Goal: Information Seeking & Learning: Find specific page/section

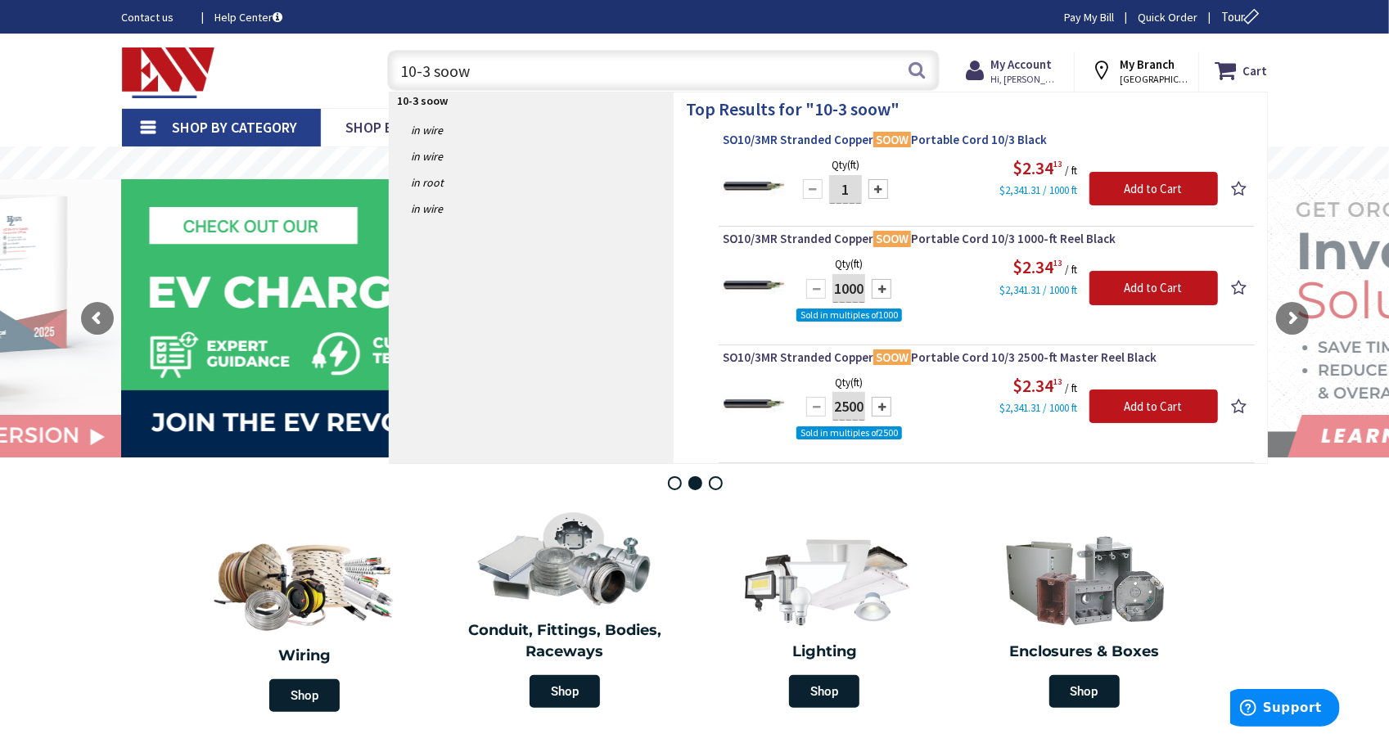
type input "10-3 soow"
click at [797, 142] on span "SO10/3MR Stranded Copper SOOW Portable Cord 10/3 Black" at bounding box center [987, 140] width 528 height 16
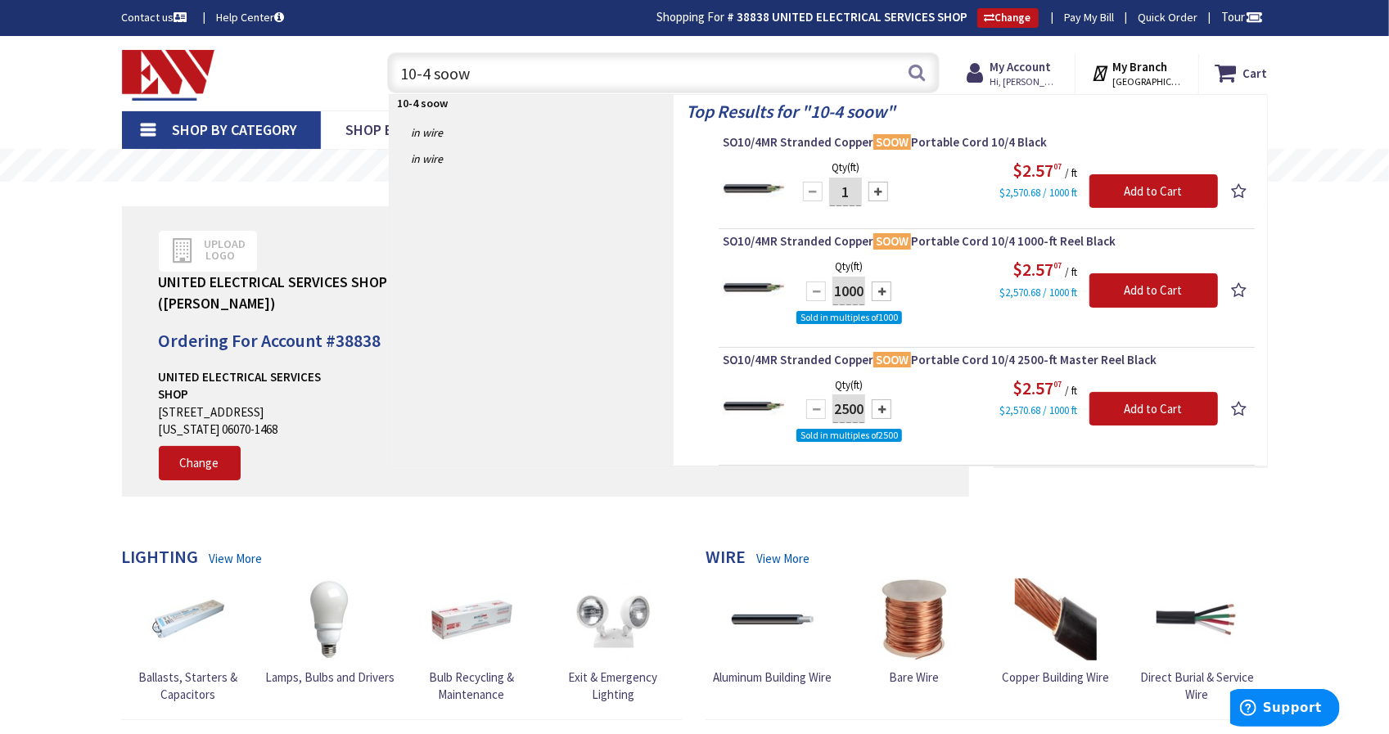
click at [447, 78] on input "10-4 soow" at bounding box center [663, 72] width 553 height 41
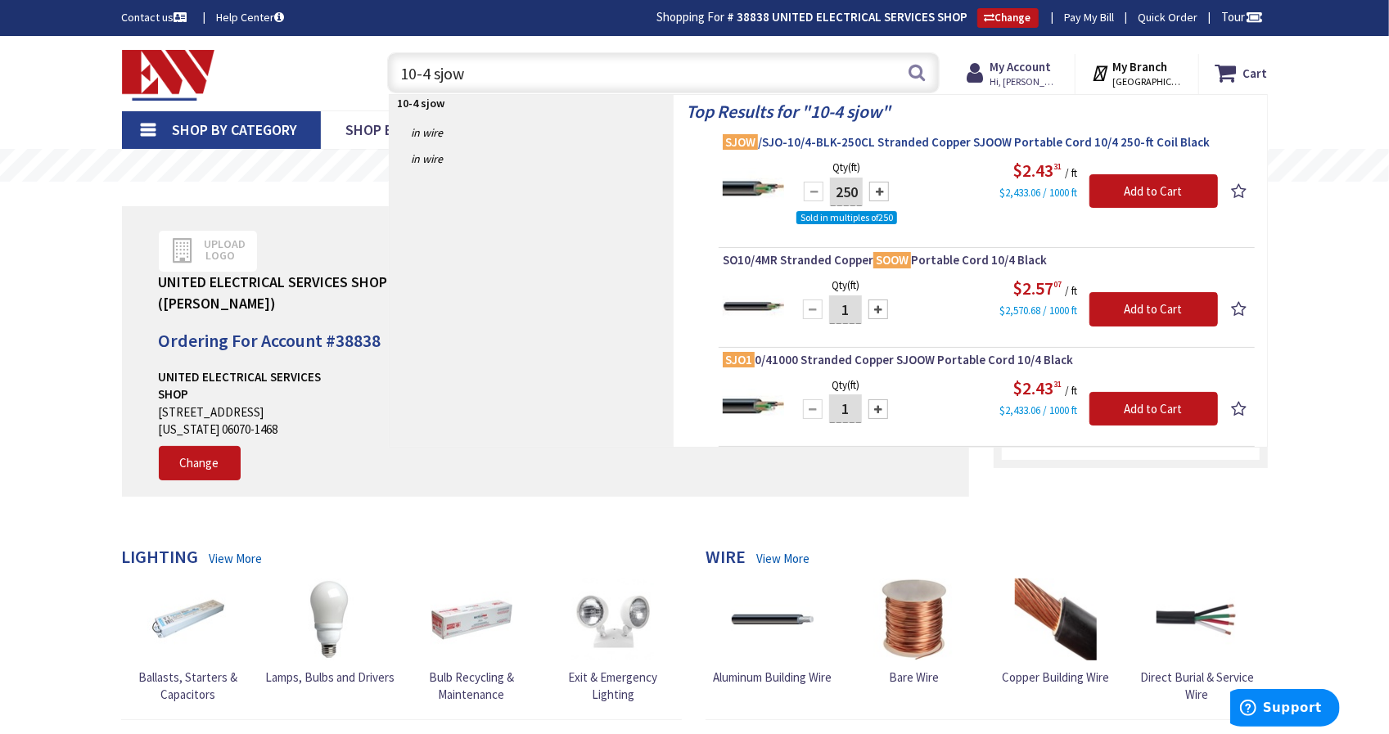
type input "10-4 sjow"
click at [873, 134] on span "SJOW /SJO-10/4-BLK-250CL Stranded Copper SJOOW Portable Cord 10/4 250-ft Coil B…" at bounding box center [987, 142] width 528 height 16
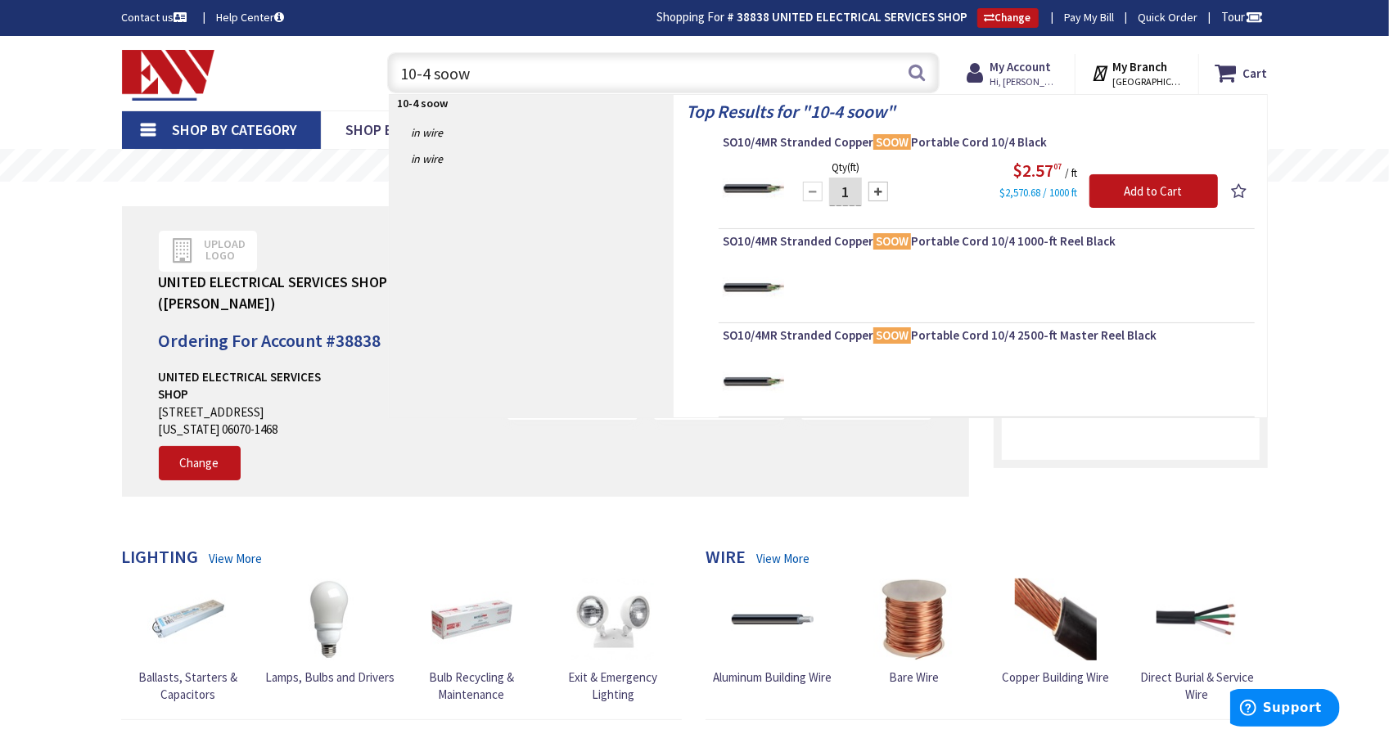
type input "10-4 soow"
click at [864, 133] on div "Top Results for " 10-4 soow " SO10/4MR Stranded Copper SOOW Portable Cord 10/4 …" at bounding box center [971, 256] width 594 height 323
click at [864, 137] on span "SO10/4MR Stranded Copper SOOW Portable Cord 10/4 Black" at bounding box center [987, 142] width 528 height 16
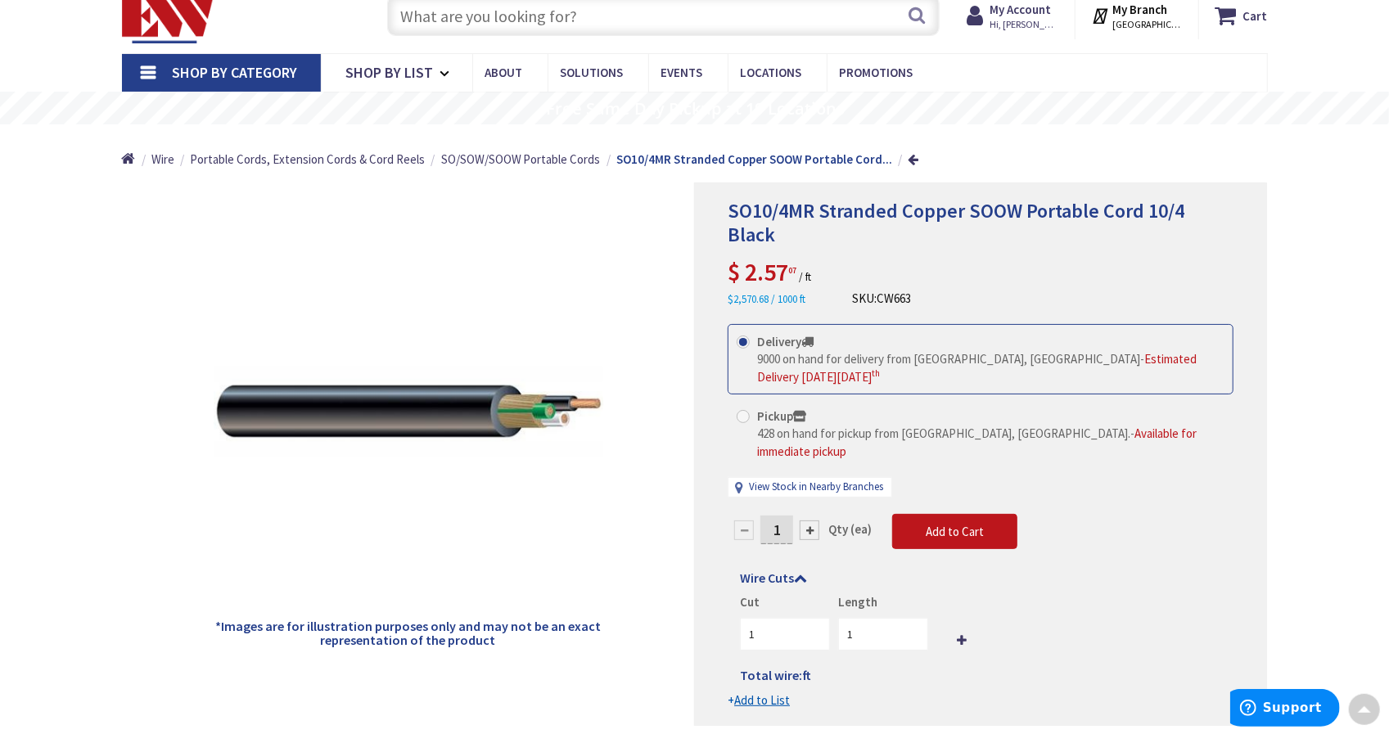
scroll to position [59, 0]
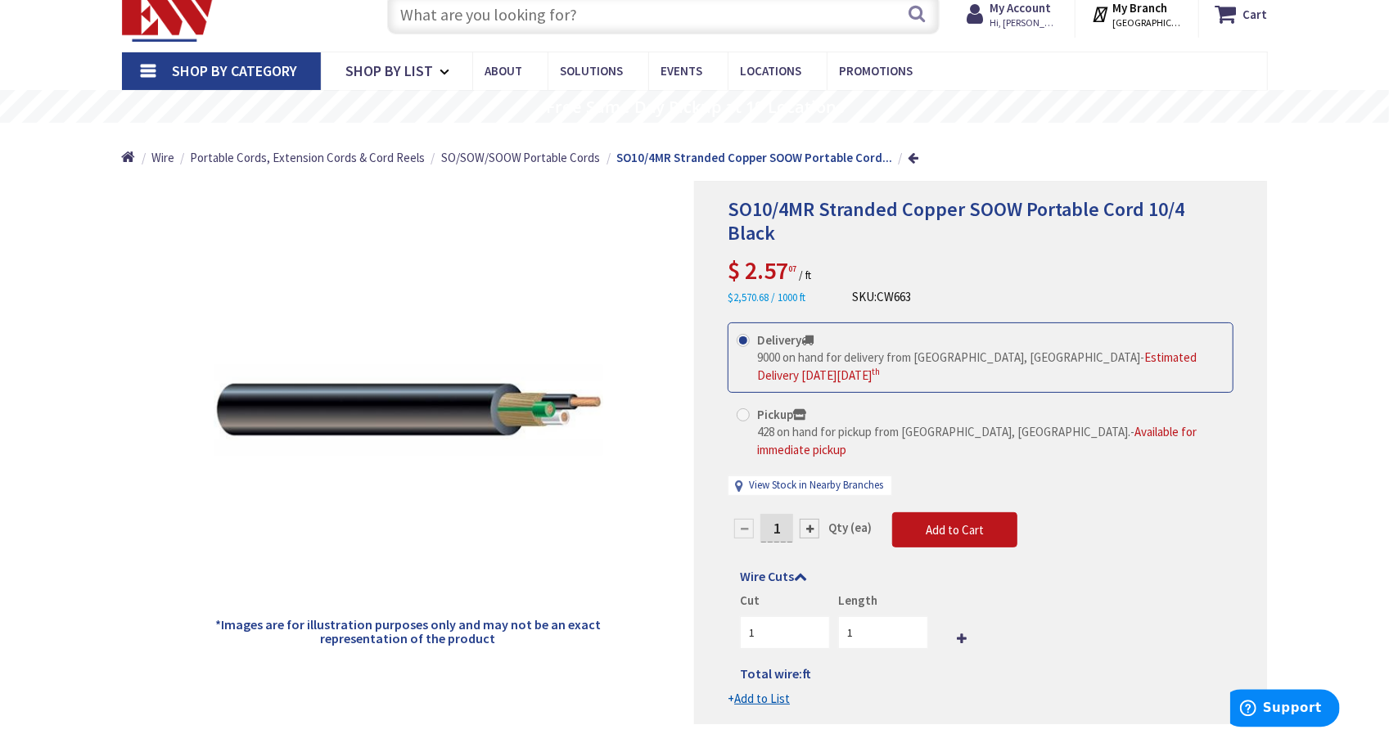
click at [709, 26] on input "text" at bounding box center [663, 13] width 553 height 41
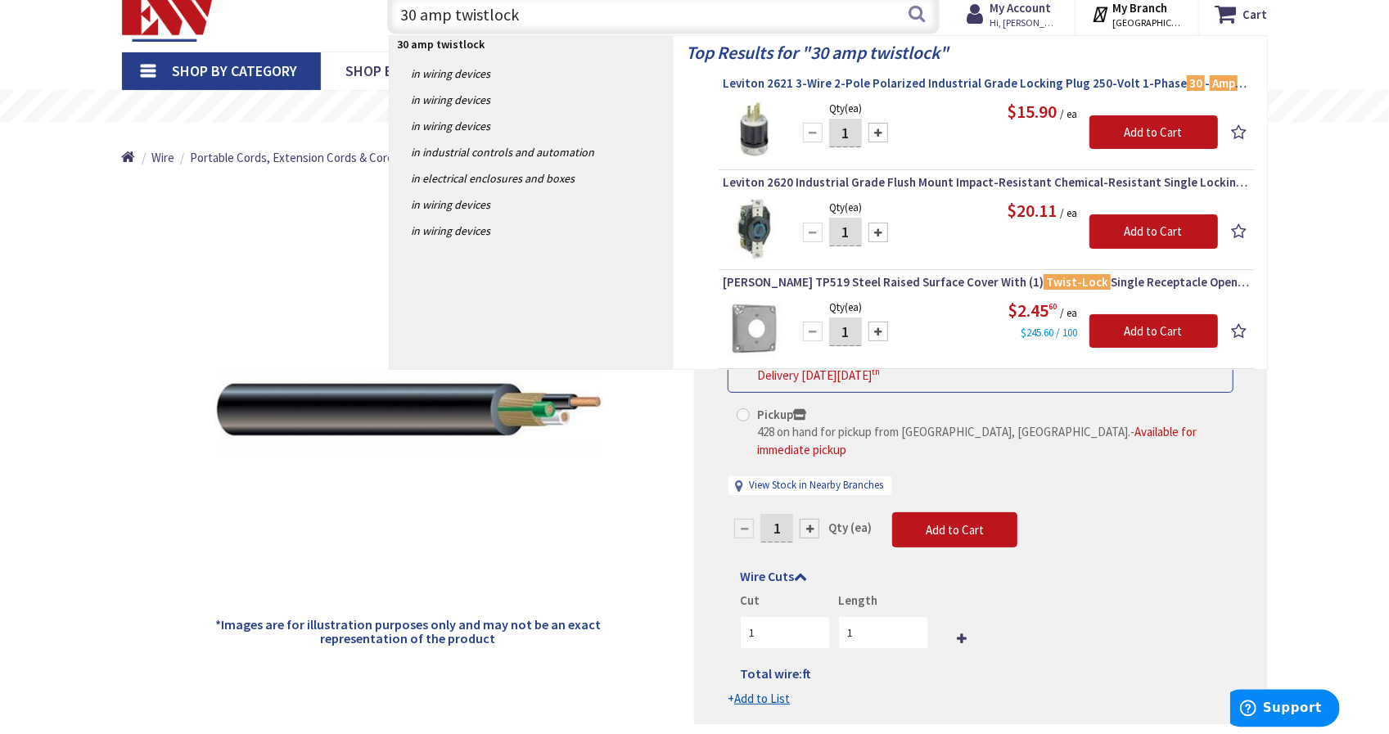
type input "30 amp twistlock"
click at [865, 82] on span "Leviton 2621 3-Wire 2-Pole Polarized Industrial Grade Locking Plug 250-Volt 1-P…" at bounding box center [987, 83] width 528 height 16
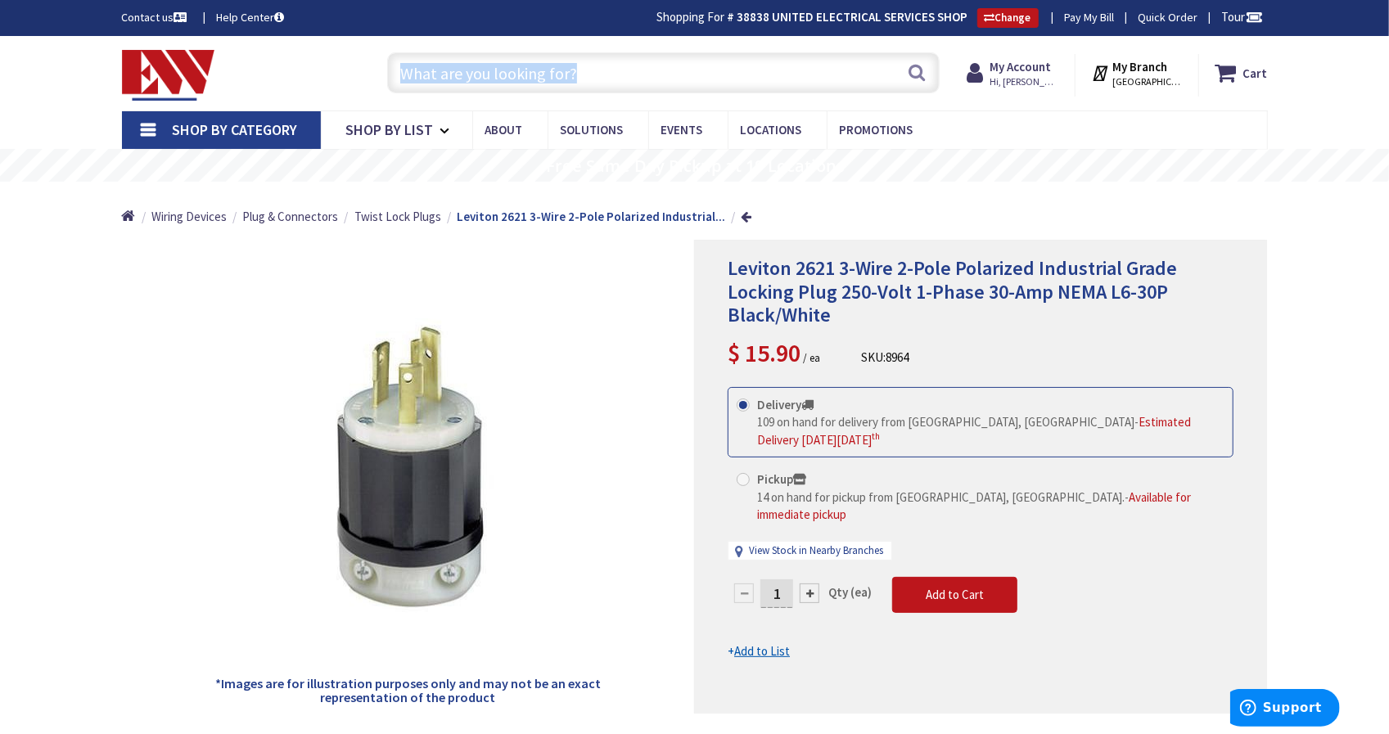
drag, startPoint x: 0, startPoint y: 0, endPoint x: 742, endPoint y: 46, distance: 743.1
click at [700, 74] on input "text" at bounding box center [663, 72] width 553 height 41
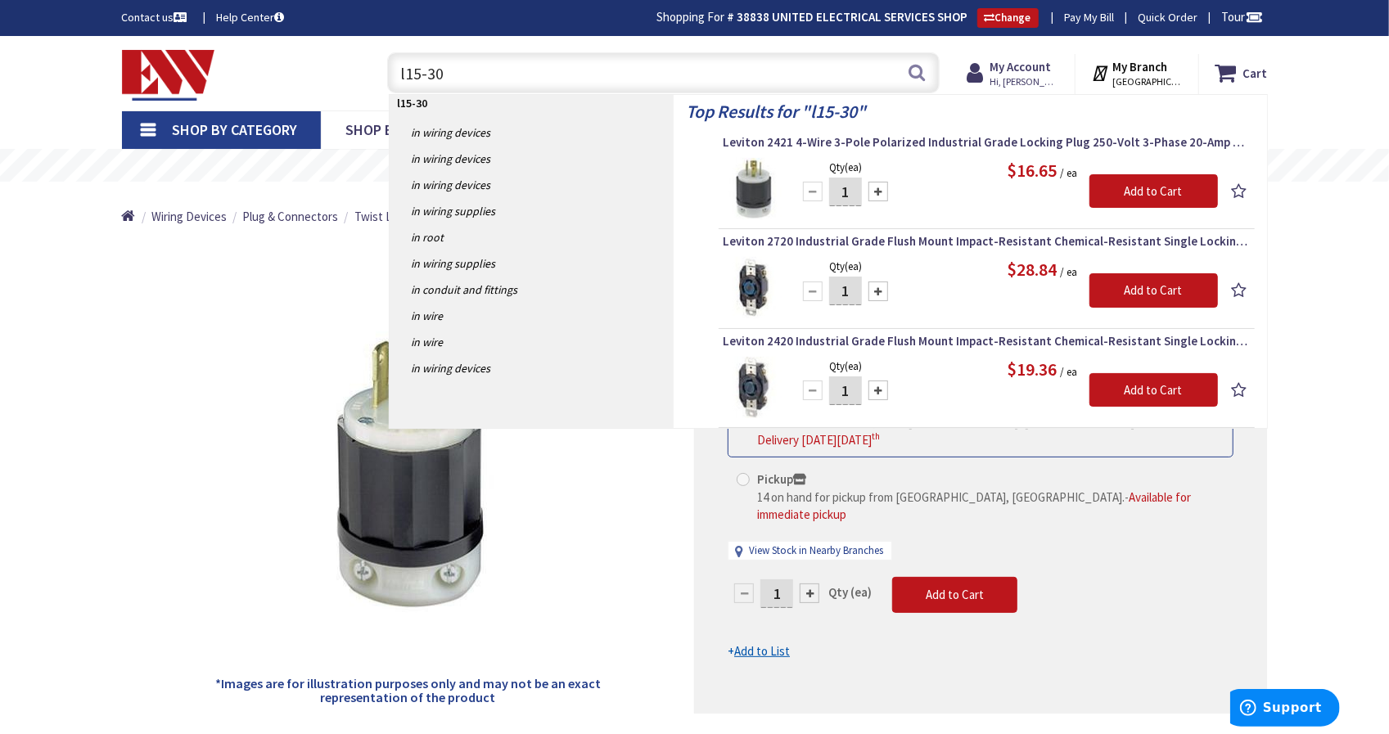
type input "l15-30p"
